Goal: Task Accomplishment & Management: Manage account settings

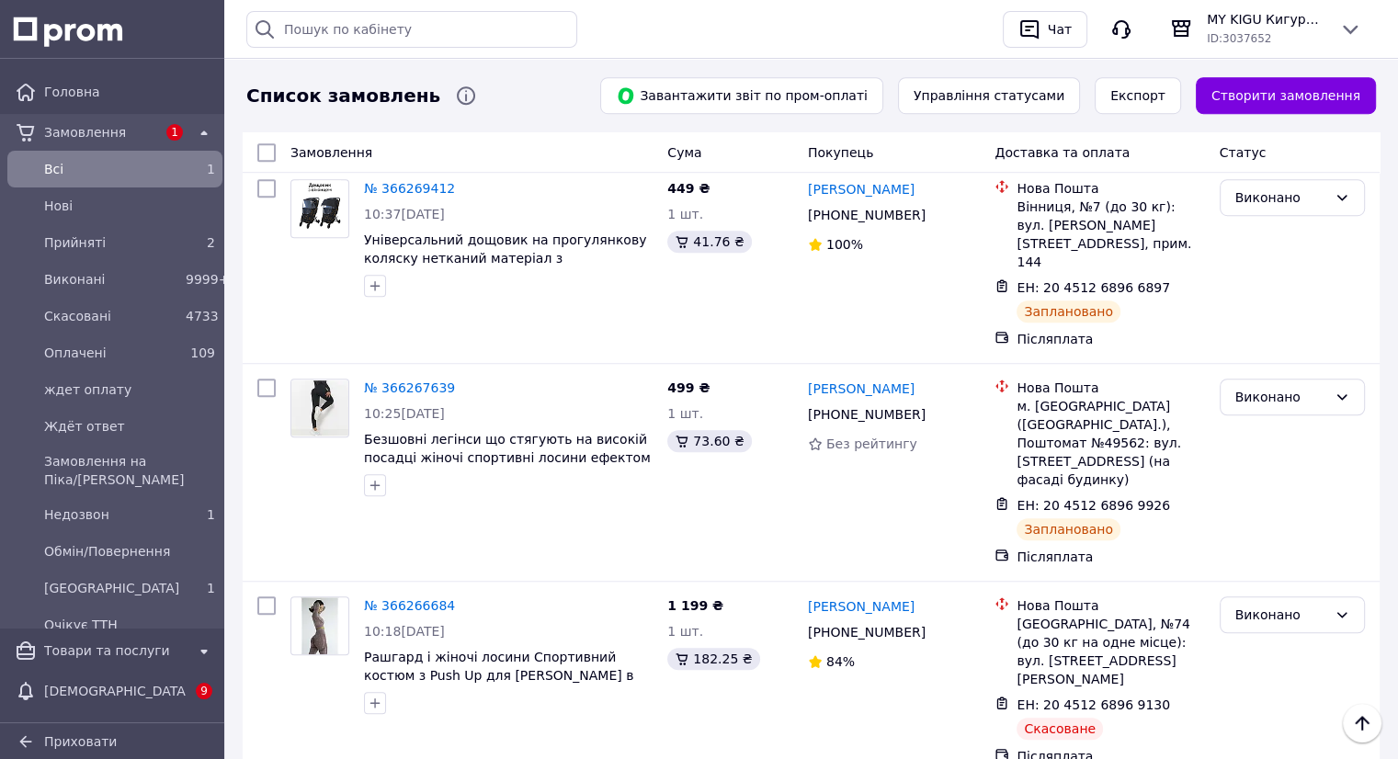
scroll to position [1287, 0]
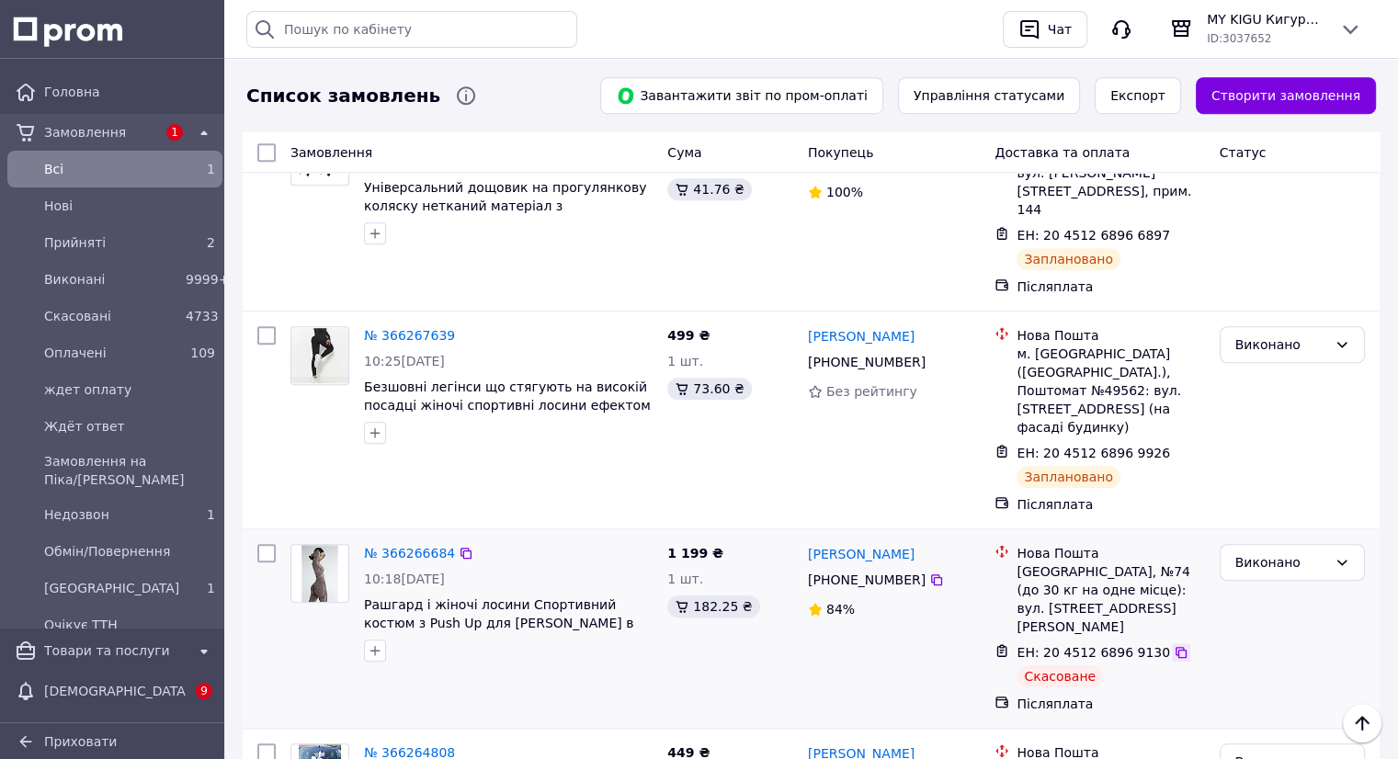
click at [1176, 647] on icon at bounding box center [1181, 652] width 11 height 11
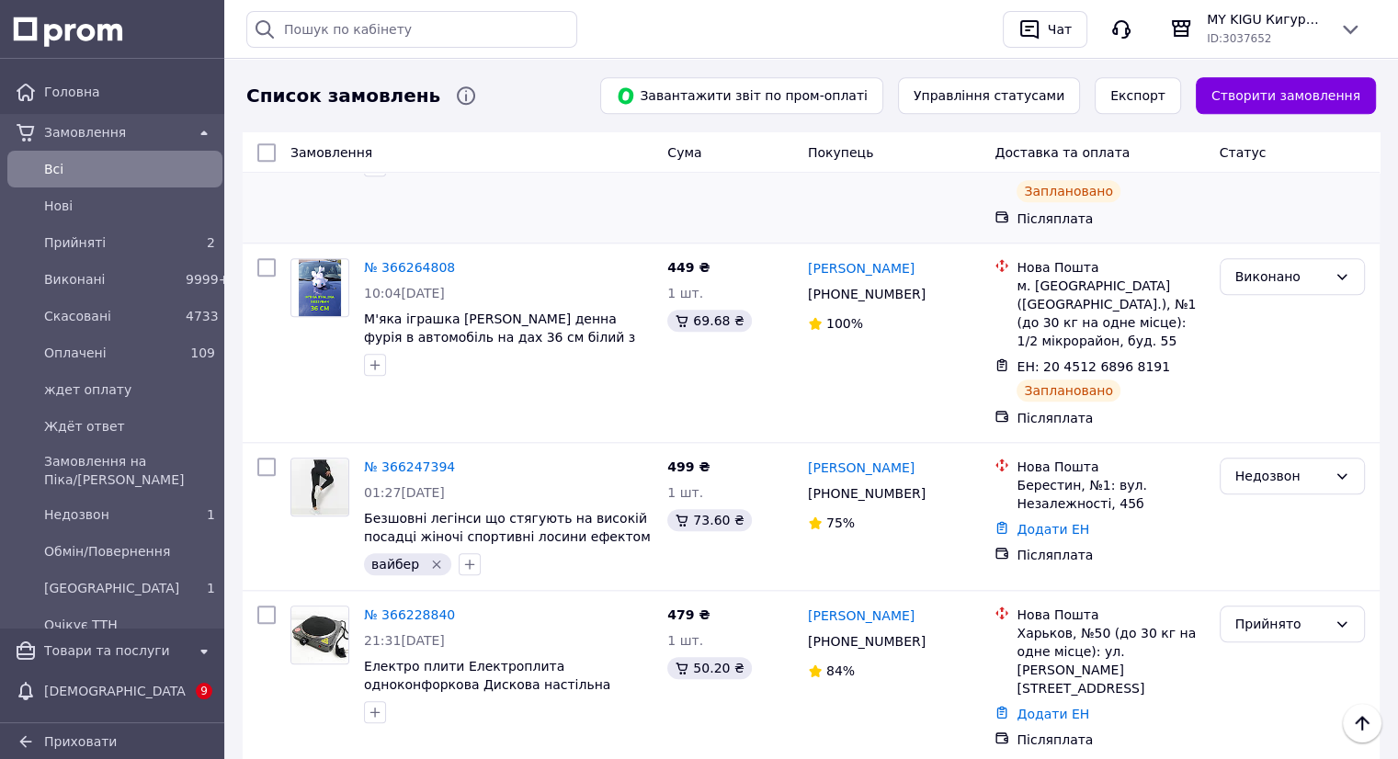
scroll to position [1747, 0]
